Goal: Information Seeking & Learning: Learn about a topic

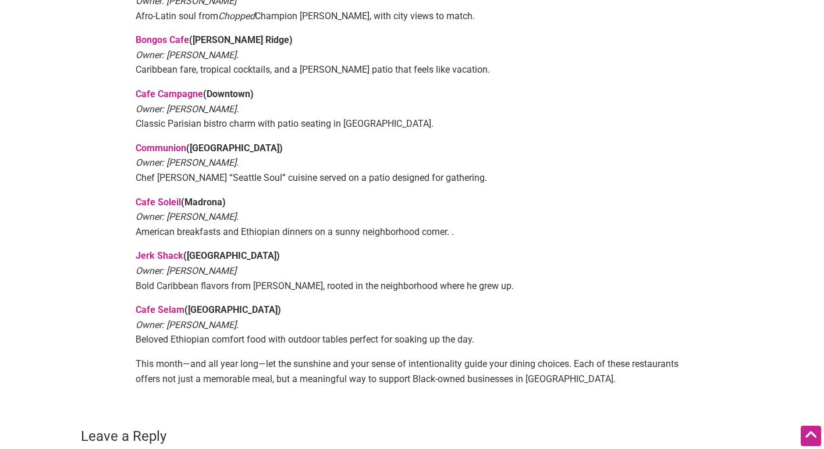
scroll to position [751, 0]
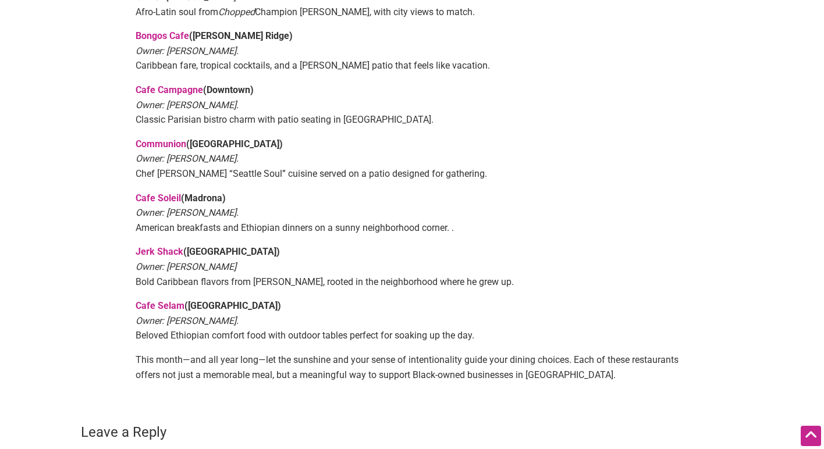
click at [173, 138] on link "Communion" at bounding box center [161, 143] width 51 height 11
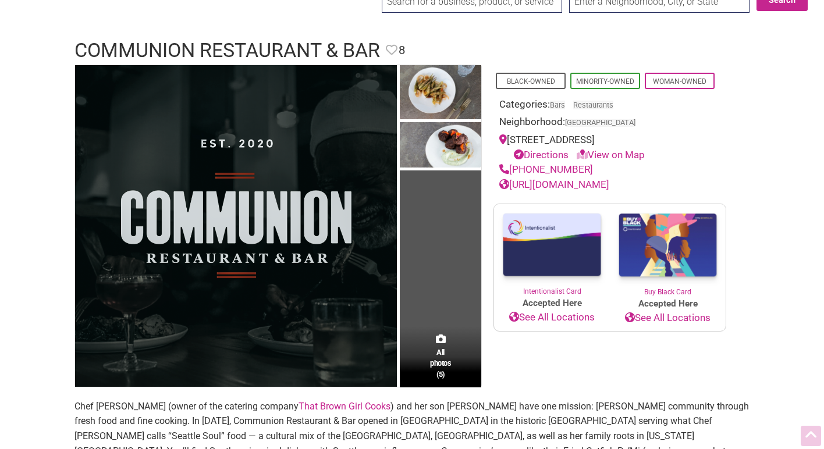
scroll to position [34, 0]
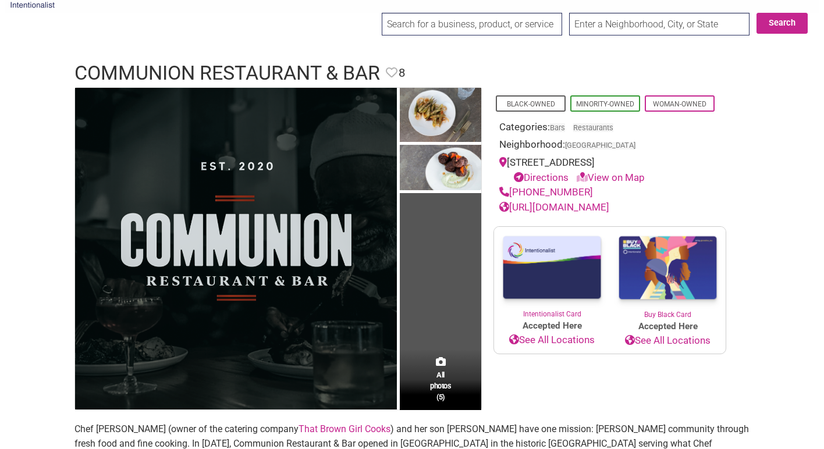
click at [569, 203] on link "https://www.communionseattle.com/" at bounding box center [554, 207] width 110 height 12
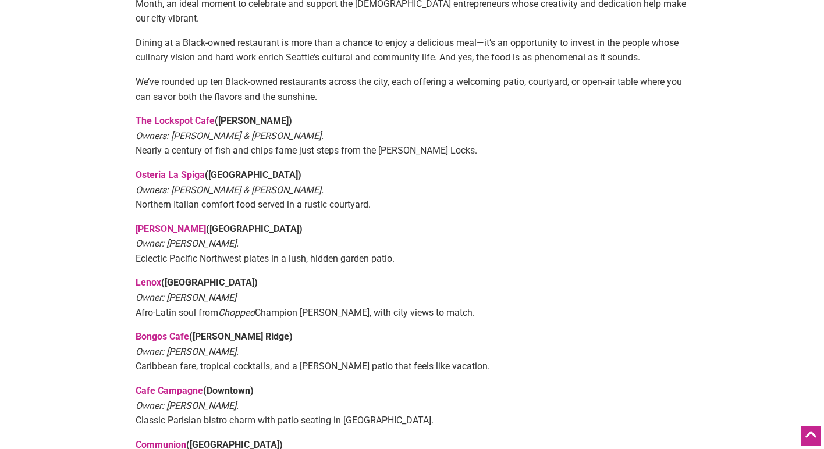
scroll to position [445, 0]
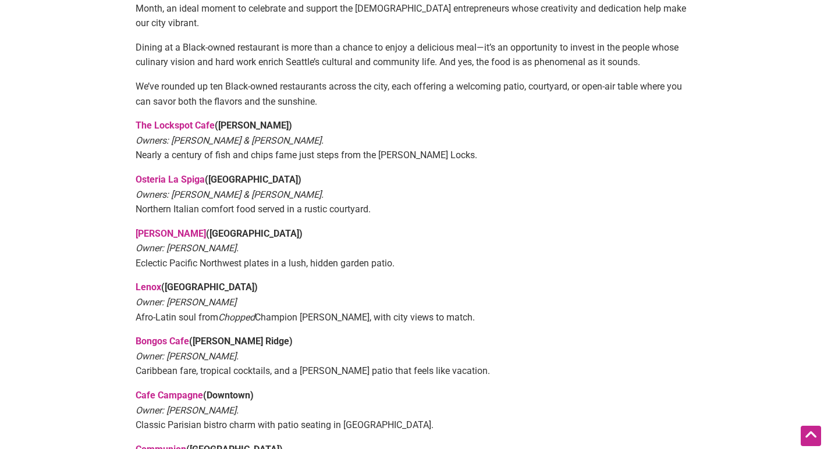
click at [145, 228] on link "[PERSON_NAME]" at bounding box center [171, 233] width 70 height 11
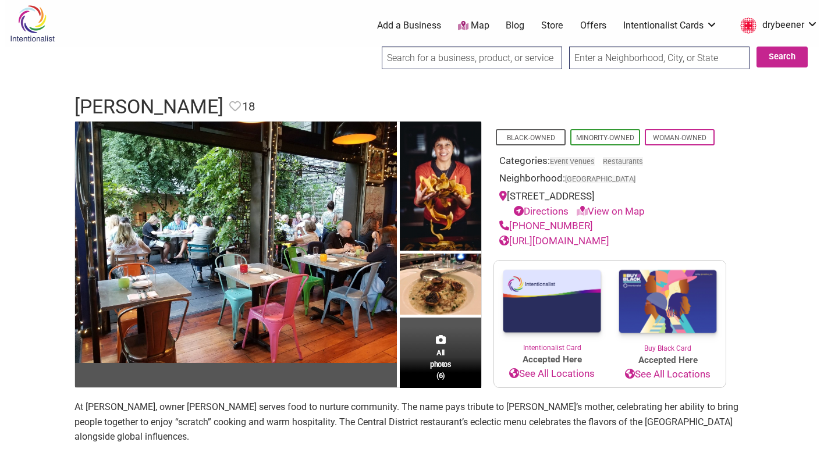
click at [599, 241] on link "http://marjorierestaurant.com" at bounding box center [554, 241] width 110 height 12
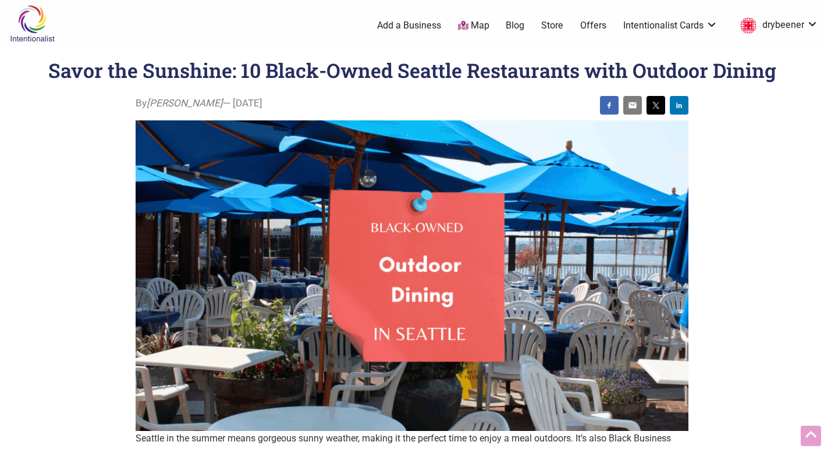
scroll to position [445, 0]
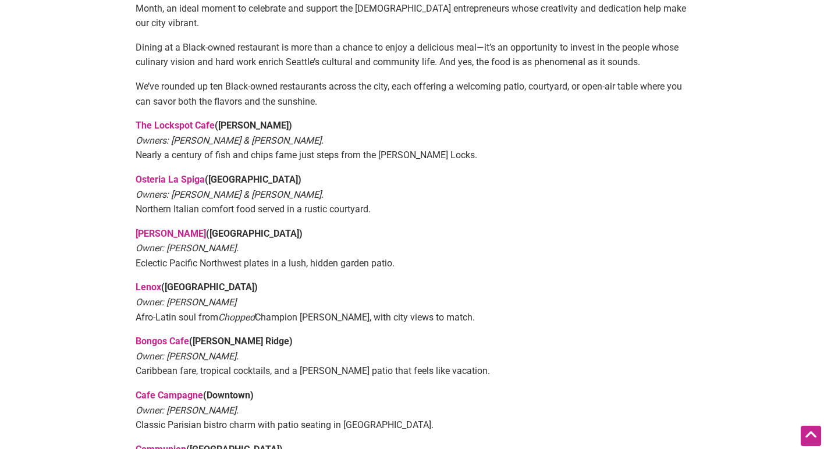
click at [163, 174] on link "Osteria La Spiga" at bounding box center [170, 179] width 69 height 11
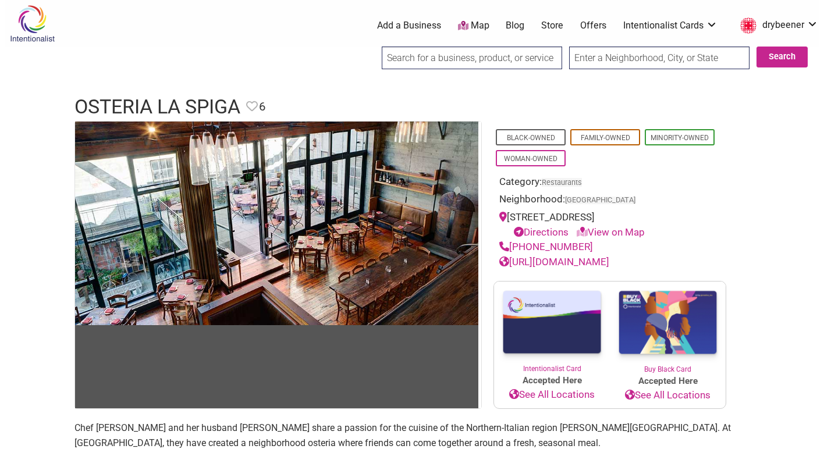
click at [556, 258] on link "[URL][DOMAIN_NAME]" at bounding box center [554, 262] width 110 height 12
